Goal: Task Accomplishment & Management: Manage account settings

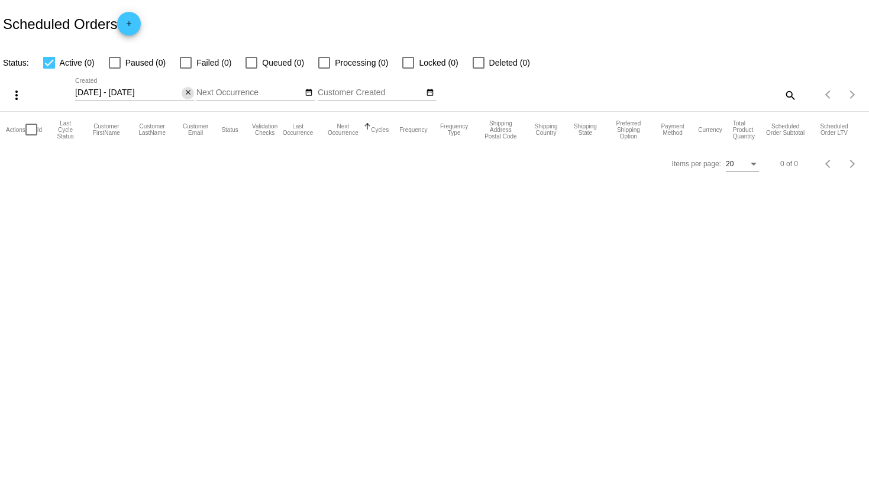
click at [186, 95] on mat-icon "close" at bounding box center [188, 92] width 8 height 9
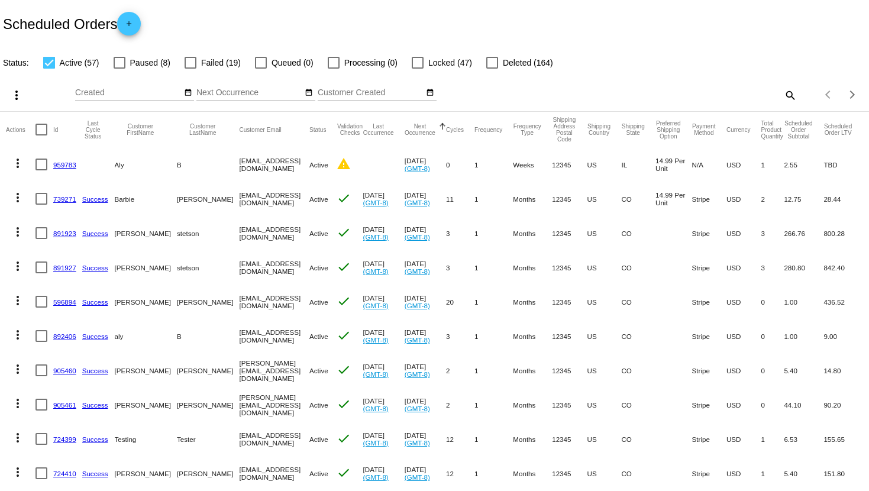
click at [65, 232] on link "891923" at bounding box center [64, 234] width 23 height 8
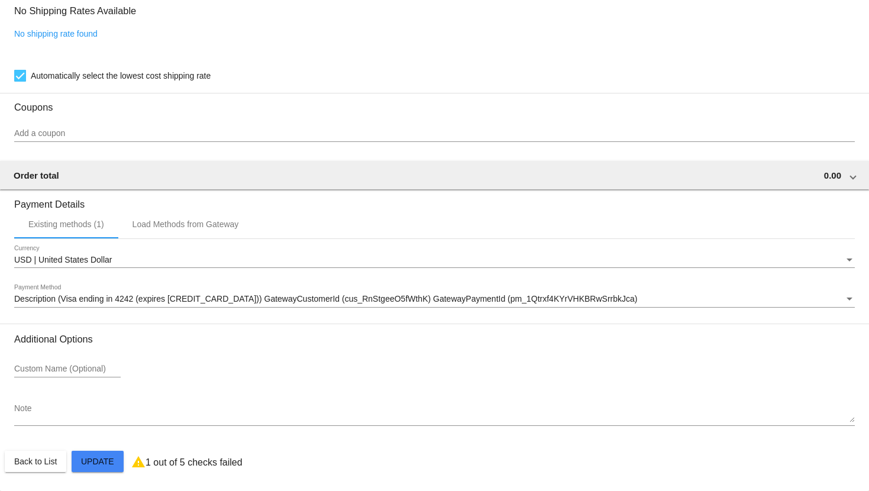
scroll to position [978, 0]
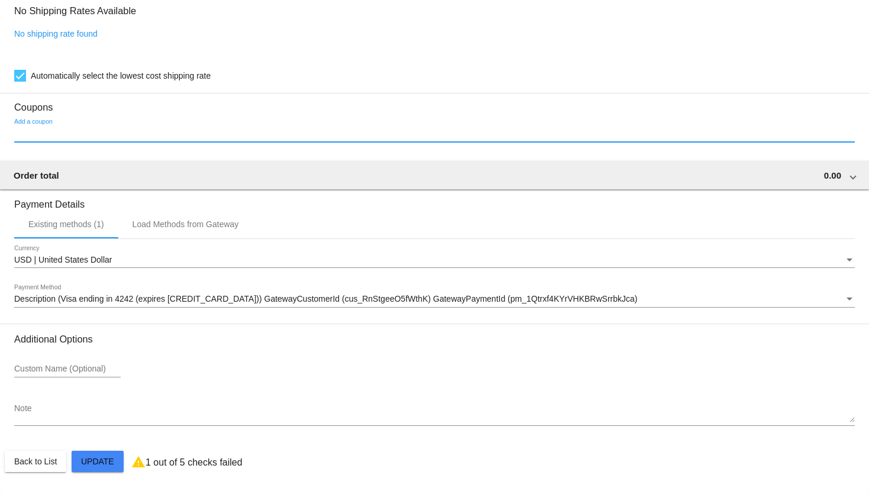
click at [65, 130] on input "Add a coupon" at bounding box center [434, 133] width 841 height 9
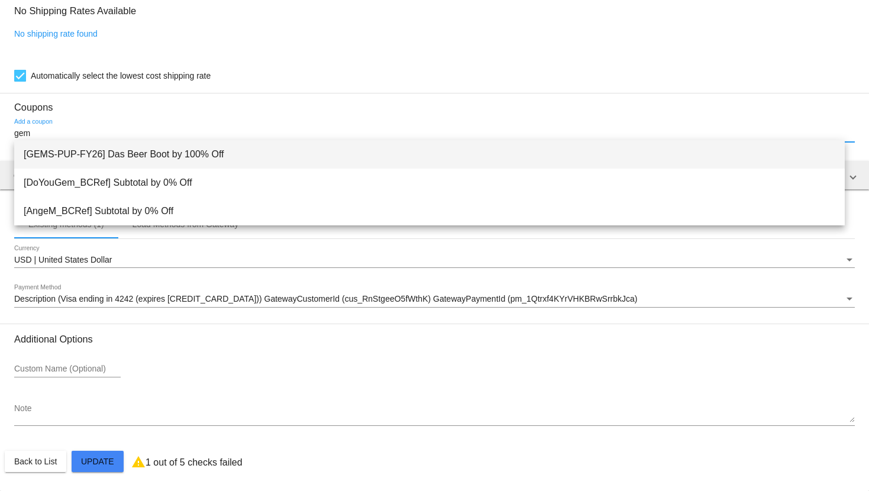
type input "gem"
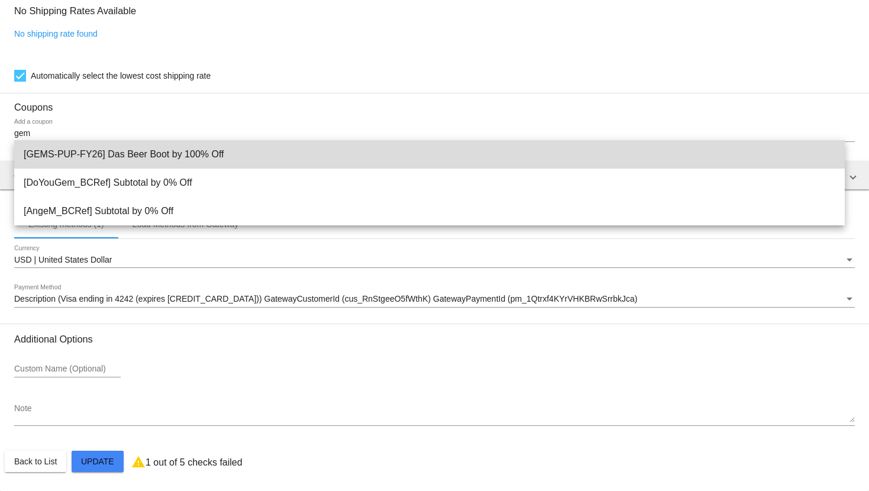
click at [80, 141] on span "[GEMS-PUP-FY26] Das Beer Boot by 100% Off" at bounding box center [430, 154] width 812 height 28
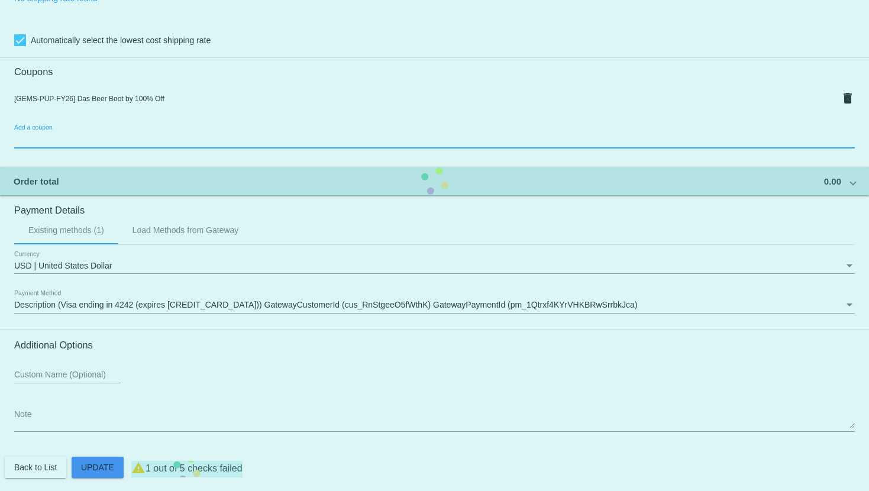
scroll to position [1020, 0]
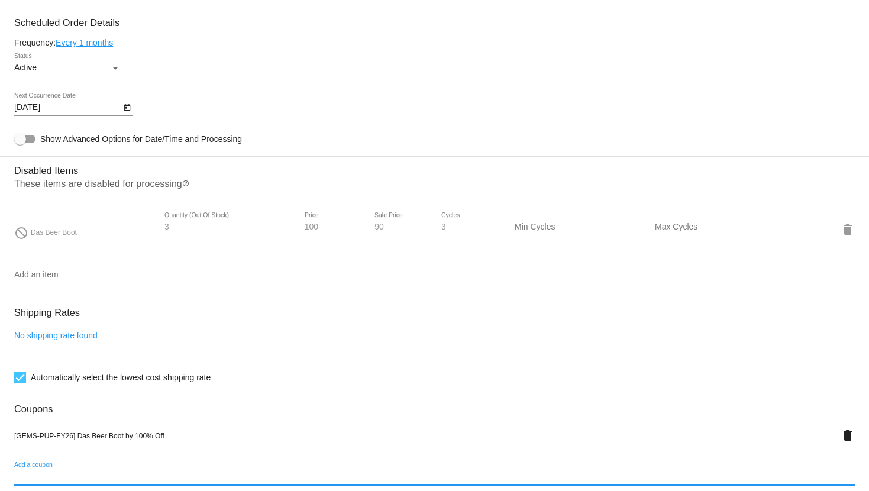
scroll to position [691, 0]
